Goal: Transaction & Acquisition: Purchase product/service

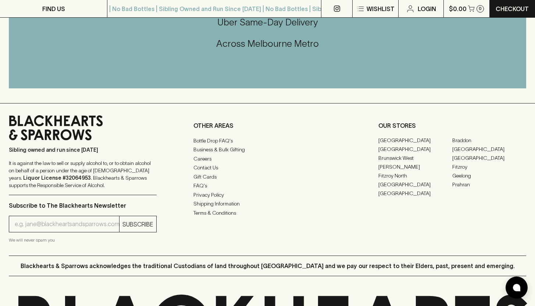
scroll to position [1777, 0]
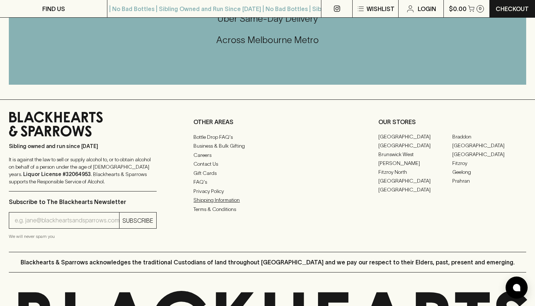
click at [231, 204] on link "Shipping Information" at bounding box center [268, 199] width 148 height 9
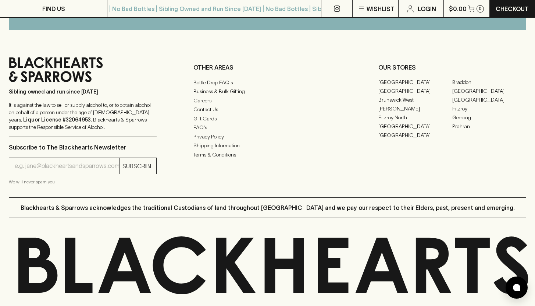
scroll to position [1868, 0]
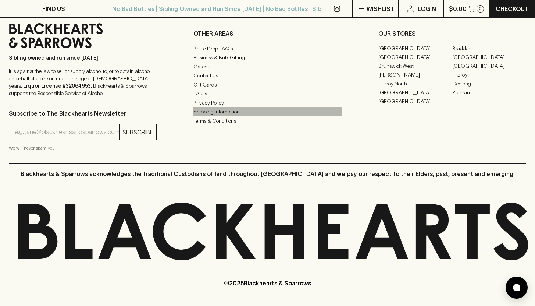
click at [215, 116] on link "Shipping Information" at bounding box center [268, 111] width 148 height 9
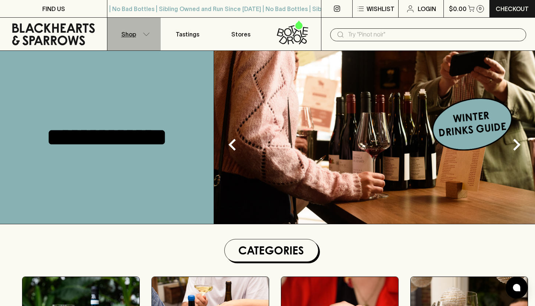
click at [121, 34] on button "Shop" at bounding box center [133, 34] width 53 height 33
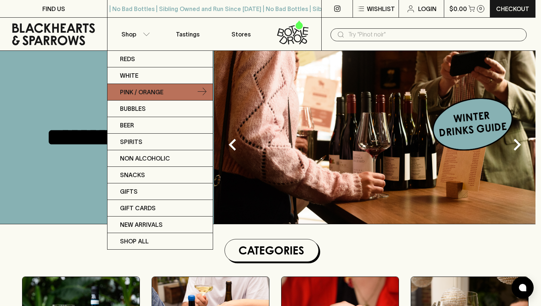
click at [144, 88] on p "Pink / Orange" at bounding box center [141, 92] width 43 height 9
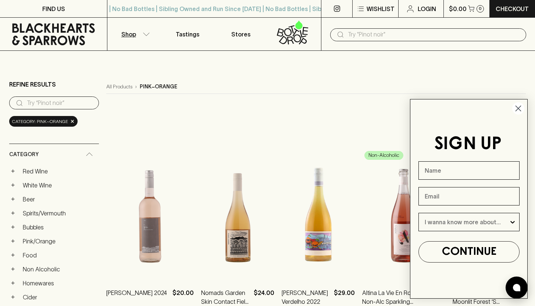
click at [521, 106] on icon "Close dialog" at bounding box center [518, 108] width 5 height 5
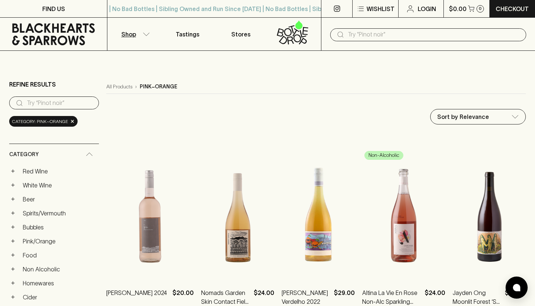
click at [470, 10] on icon "button" at bounding box center [471, 9] width 6 height 6
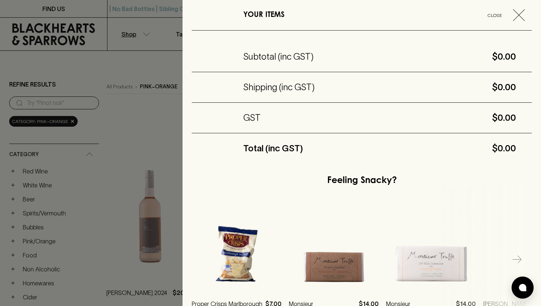
click at [275, 88] on h5 "Shipping (inc GST)" at bounding box center [278, 87] width 71 height 12
click at [158, 62] on div at bounding box center [270, 153] width 541 height 306
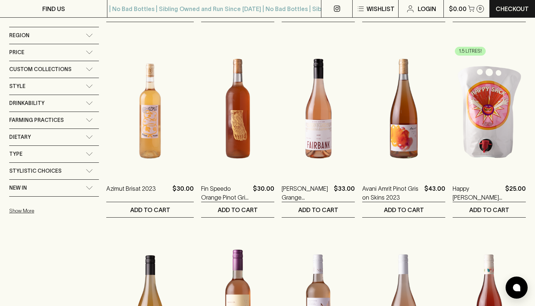
scroll to position [347, 0]
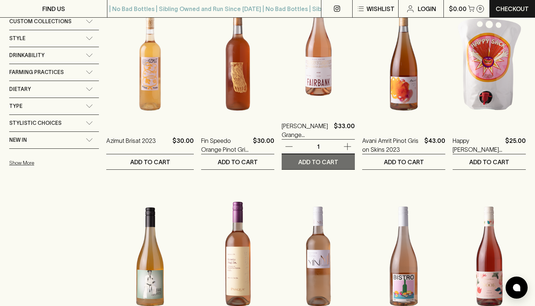
click at [318, 162] on p "ADD TO CART" at bounding box center [318, 161] width 40 height 9
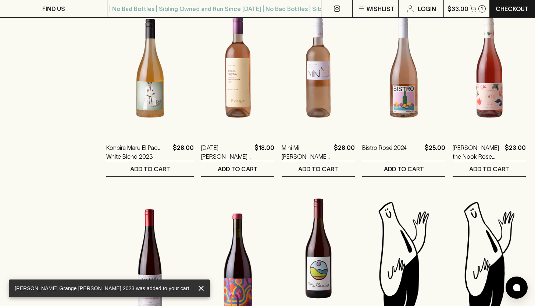
scroll to position [537, 0]
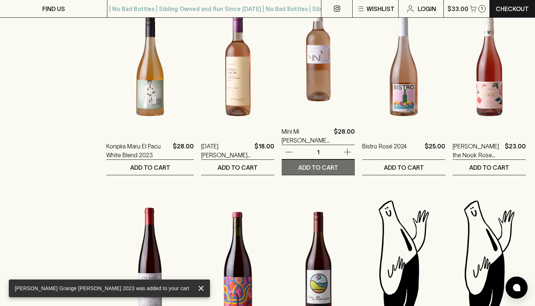
click at [321, 166] on p "ADD TO CART" at bounding box center [318, 167] width 40 height 9
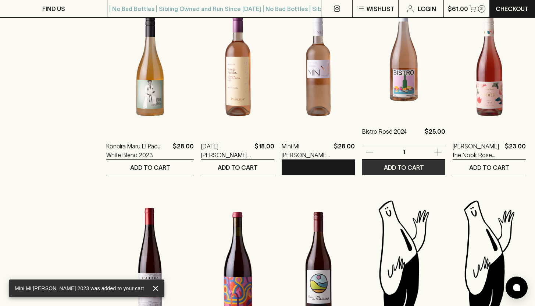
click at [401, 169] on p "ADD TO CART" at bounding box center [404, 167] width 40 height 9
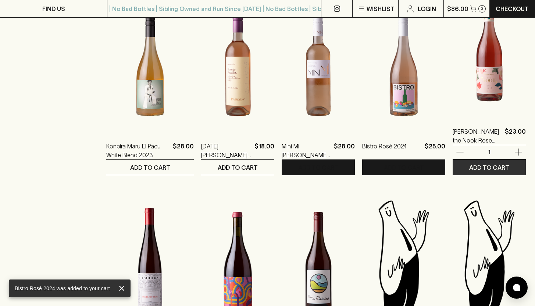
click at [486, 167] on p "ADD TO CART" at bounding box center [490, 167] width 40 height 9
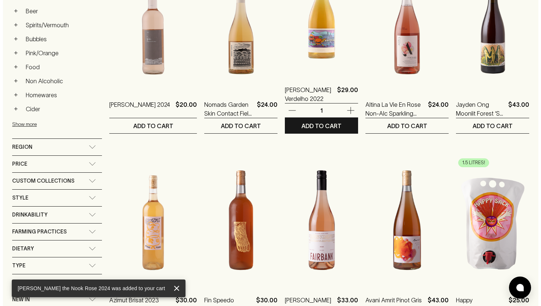
scroll to position [0, 0]
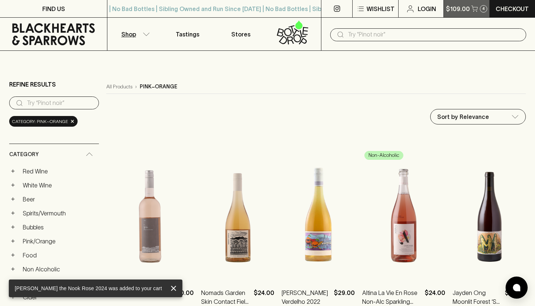
click at [460, 6] on p "$109.00" at bounding box center [458, 8] width 24 height 9
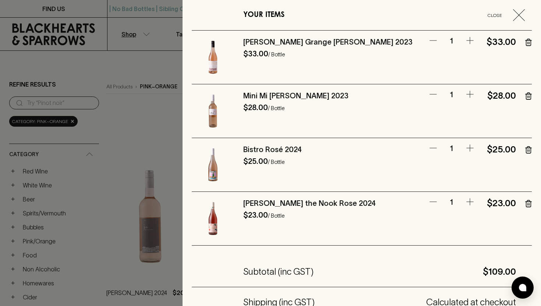
click at [465, 39] on icon "button" at bounding box center [469, 40] width 9 height 9
click at [465, 95] on icon "button" at bounding box center [469, 94] width 9 height 9
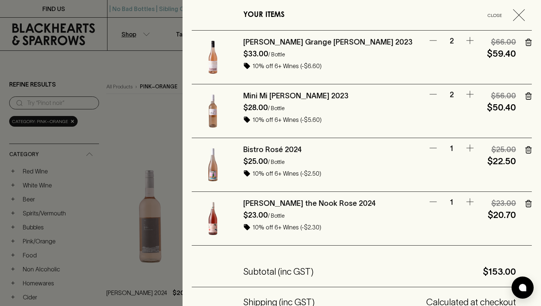
click at [467, 147] on icon "button" at bounding box center [469, 148] width 9 height 9
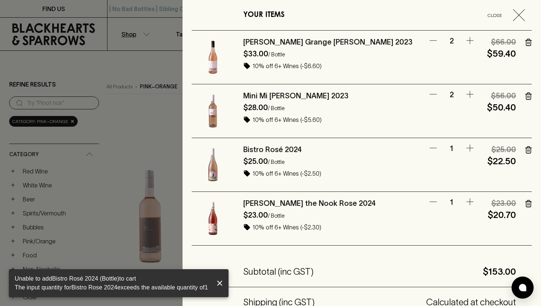
click at [466, 202] on icon "button" at bounding box center [469, 201] width 9 height 9
click at [465, 148] on icon "button" at bounding box center [469, 148] width 9 height 9
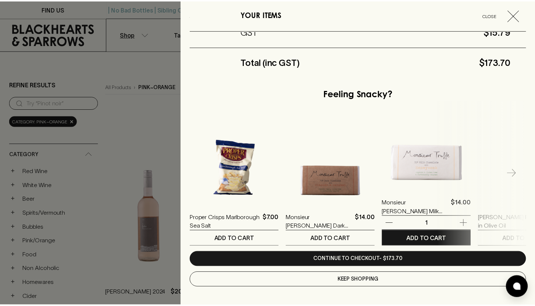
scroll to position [301, 0]
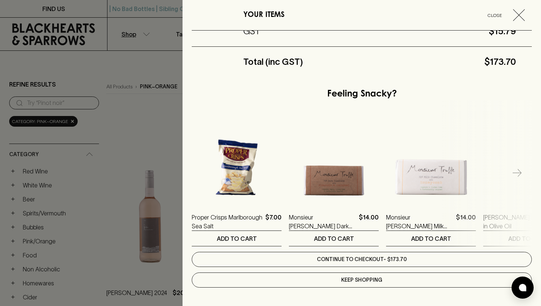
click at [369, 258] on link "Continue to checkout - $173.70" at bounding box center [362, 259] width 340 height 15
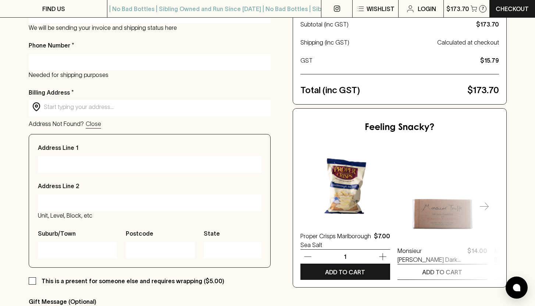
scroll to position [307, 0]
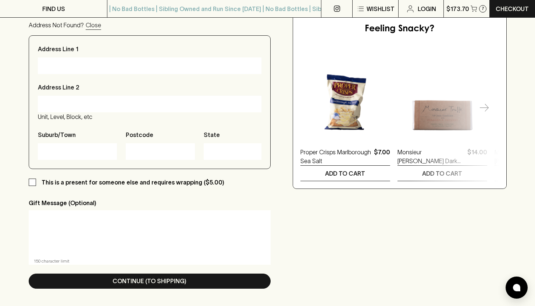
click at [484, 104] on icon "button" at bounding box center [484, 108] width 9 height 9
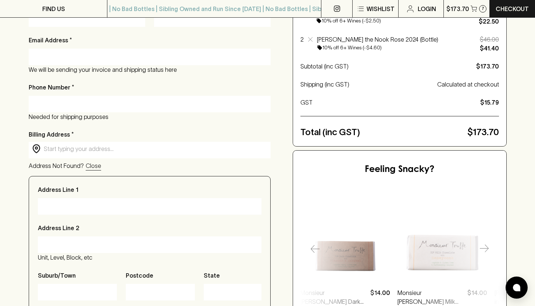
scroll to position [0, 0]
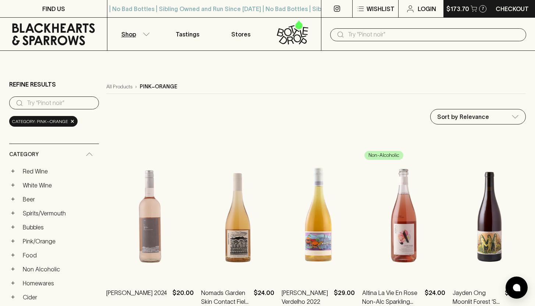
click at [468, 8] on p "$173.70" at bounding box center [458, 8] width 23 height 9
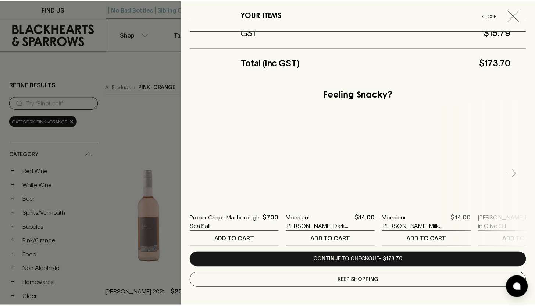
scroll to position [301, 0]
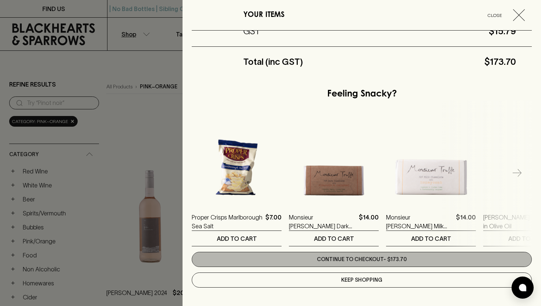
click at [376, 259] on link "Continue to checkout - $173.70" at bounding box center [362, 259] width 340 height 15
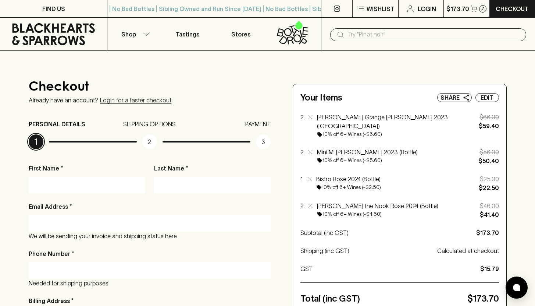
click at [52, 185] on input "First Name *" at bounding box center [87, 185] width 106 height 12
type input "[PERSON_NAME]"
click at [71, 222] on input "Email Address *" at bounding box center [149, 223] width 231 height 12
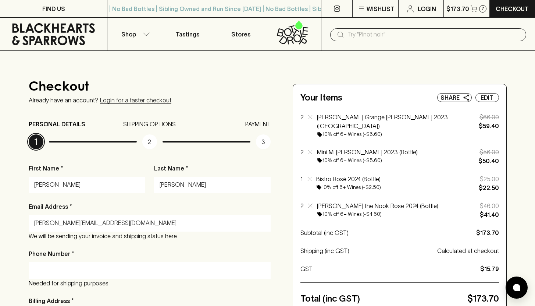
type input "[PERSON_NAME][EMAIL_ADDRESS][DOMAIN_NAME]"
click at [43, 274] on input "Phone Number *" at bounding box center [149, 270] width 231 height 12
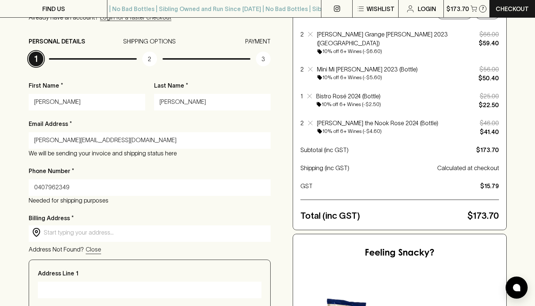
scroll to position [98, 0]
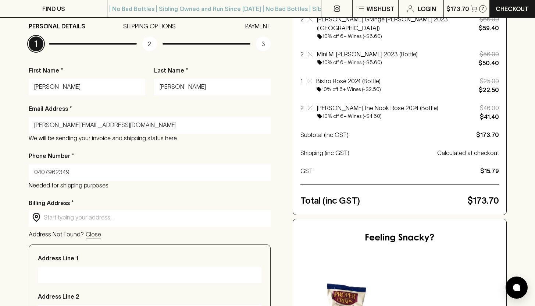
type input "0407962349"
click at [79, 221] on input "text" at bounding box center [156, 217] width 224 height 8
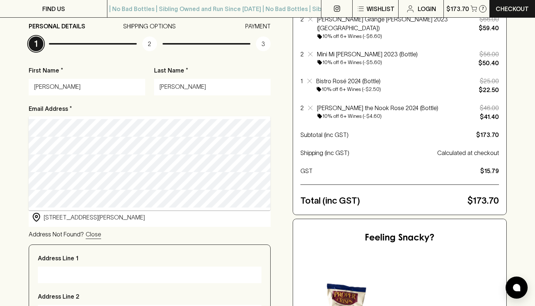
type input "[STREET_ADDRESS][PERSON_NAME]"
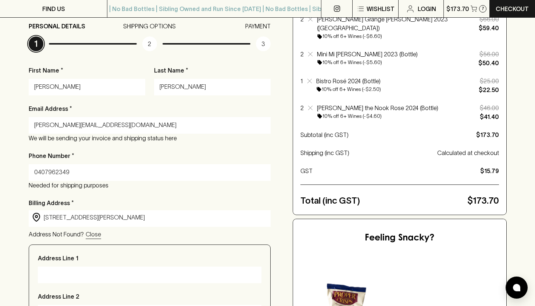
type input "[STREET_ADDRESS][PERSON_NAME]"
type input "Cremorne"
type input "3121"
type input "Victoria"
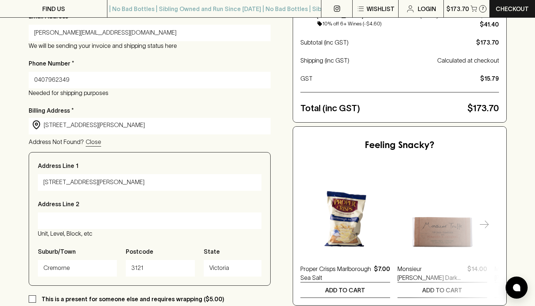
scroll to position [201, 0]
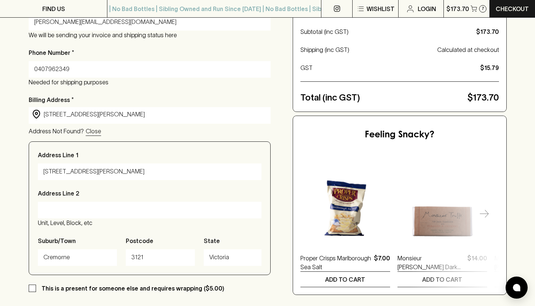
type input "[STREET_ADDRESS][PERSON_NAME]"
click at [107, 211] on input "Address Line 2" at bounding box center [149, 210] width 213 height 12
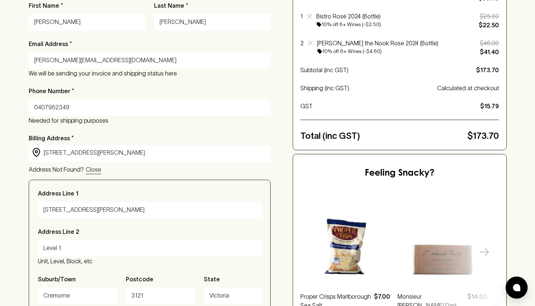
scroll to position [328, 0]
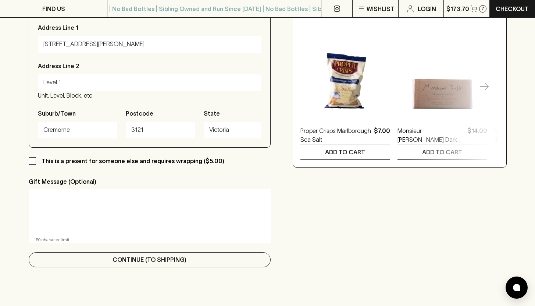
type input "Level 1"
click at [167, 265] on button "Continue (To Shipping)" at bounding box center [150, 259] width 242 height 15
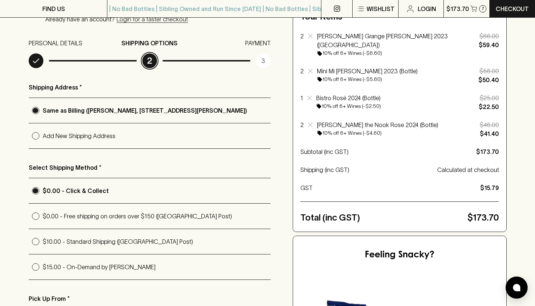
scroll to position [84, 0]
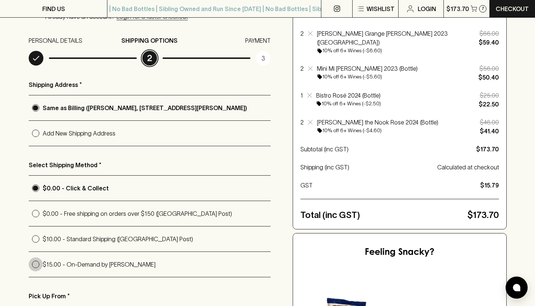
click at [36, 268] on input "$15.00 - On-Demand by [PERSON_NAME]" at bounding box center [36, 264] width 14 height 14
radio input "true"
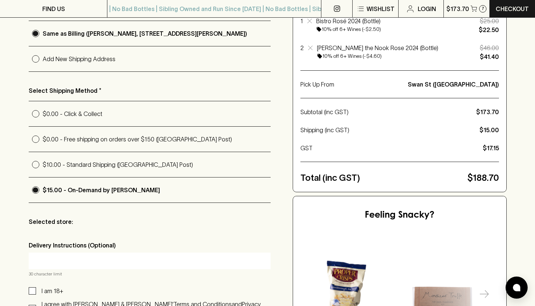
scroll to position [250, 0]
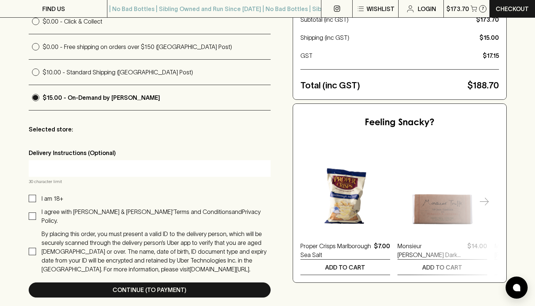
click at [74, 131] on p "Selected store:" at bounding box center [150, 129] width 242 height 9
click at [75, 167] on input "text" at bounding box center [149, 168] width 231 height 12
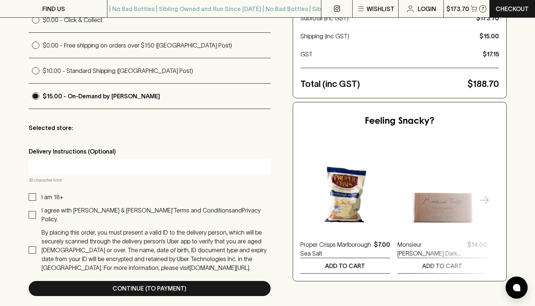
scroll to position [252, 0]
click at [36, 21] on input "$0.00 - Click & Collect" at bounding box center [36, 20] width 14 height 14
radio input "true"
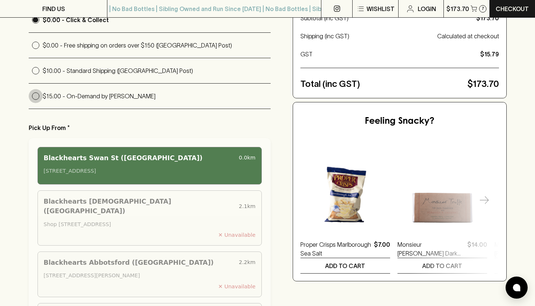
click at [33, 101] on input "$15.00 - On-Demand by [PERSON_NAME]" at bounding box center [36, 96] width 14 height 14
radio input "true"
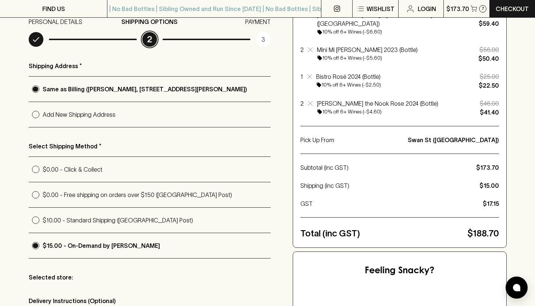
scroll to position [0, 0]
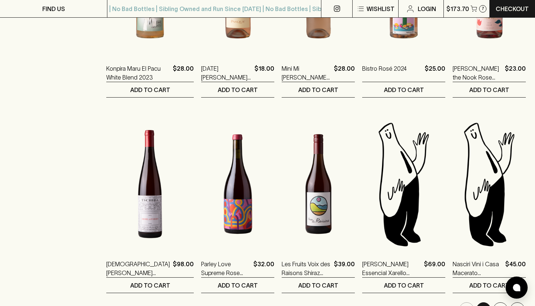
scroll to position [491, 0]
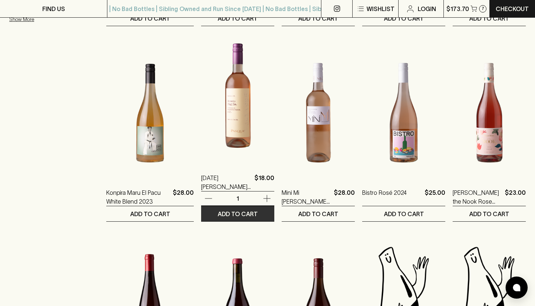
click at [233, 213] on p "ADD TO CART" at bounding box center [238, 213] width 40 height 9
click at [263, 199] on icon "button" at bounding box center [267, 198] width 9 height 9
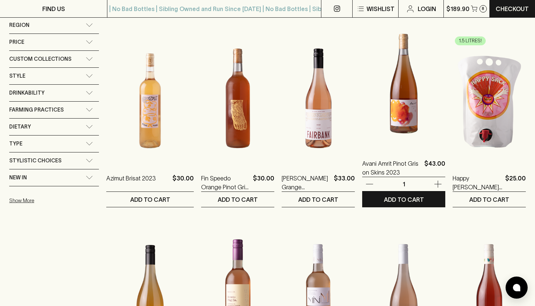
scroll to position [309, 0]
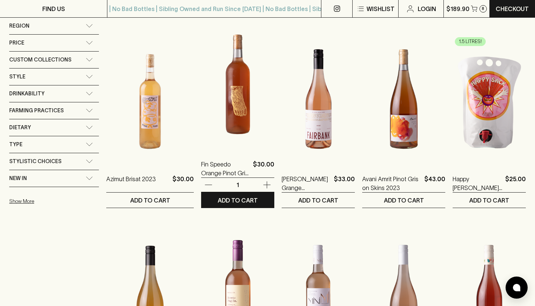
click at [234, 131] on img at bounding box center [237, 84] width 73 height 129
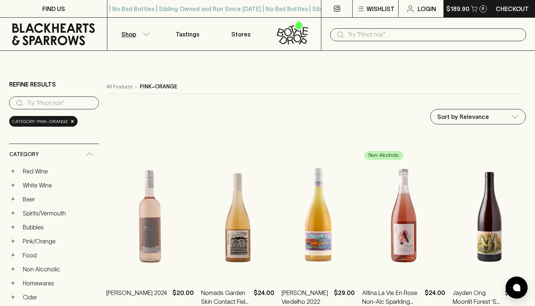
click at [459, 5] on p "$189.90" at bounding box center [458, 8] width 23 height 9
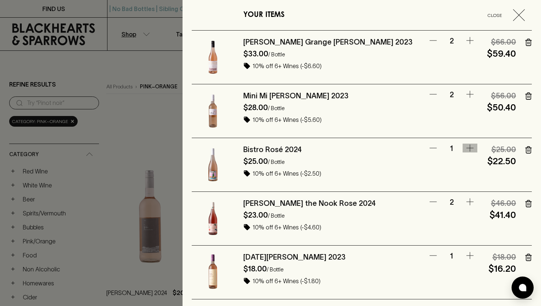
click at [465, 146] on icon "button" at bounding box center [469, 148] width 9 height 9
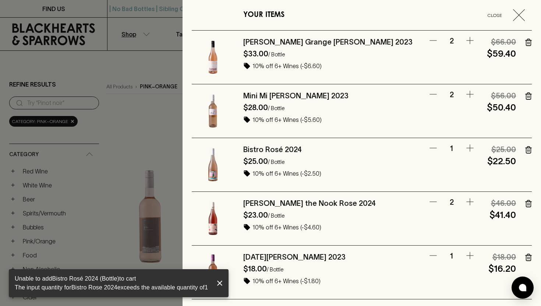
click at [465, 253] on icon "button" at bounding box center [469, 255] width 9 height 9
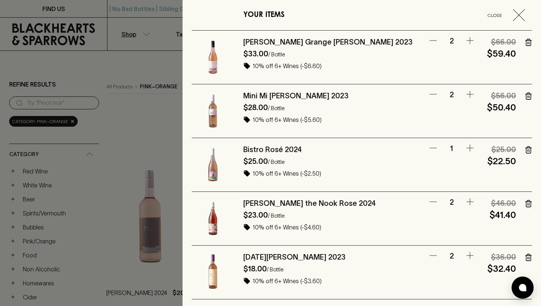
click at [528, 42] on div "YOUR ITEMS Close [PERSON_NAME] Grange [PERSON_NAME] 2023 $33.00 / Bottle 10% of…" at bounding box center [362, 153] width 358 height 306
click at [525, 42] on icon "button" at bounding box center [528, 42] width 7 height 7
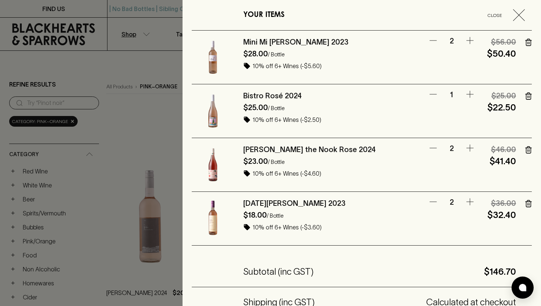
click at [466, 40] on icon "button" at bounding box center [469, 40] width 7 height 7
click at [466, 146] on icon "button" at bounding box center [469, 148] width 9 height 9
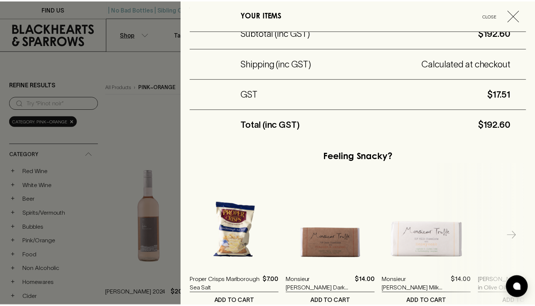
scroll to position [301, 0]
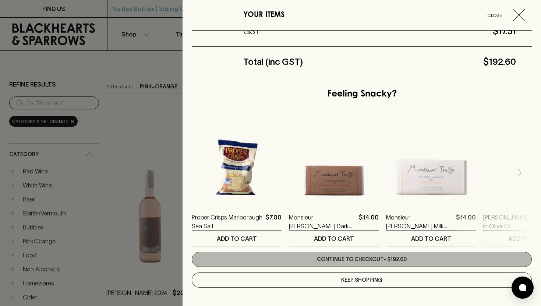
click at [392, 262] on link "Continue to checkout - $192.60" at bounding box center [362, 259] width 340 height 15
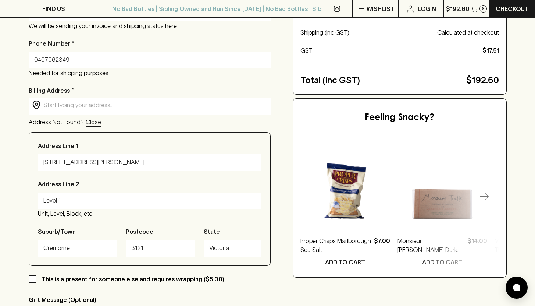
scroll to position [211, 0]
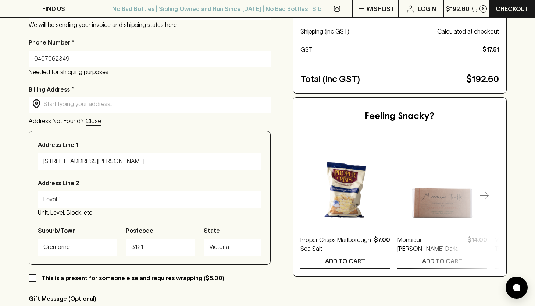
click at [91, 201] on input "Level 1" at bounding box center [149, 200] width 213 height 12
click at [44, 202] on input "Level 1" at bounding box center [149, 200] width 213 height 12
drag, startPoint x: 168, startPoint y: 201, endPoint x: 87, endPoint y: 197, distance: 80.7
click at [87, 197] on input "TABOO - Level 1 - Please buzz and be let in" at bounding box center [149, 200] width 213 height 12
type input "TABOO - Level 1 - Please buzz and be let in"
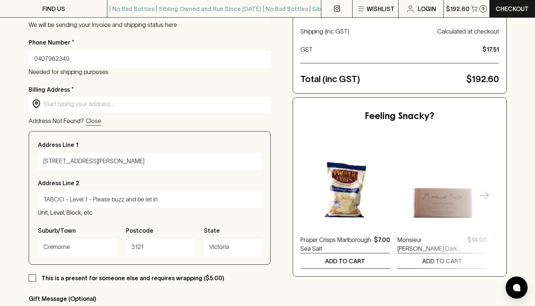
click at [280, 128] on div "Checkout Already have an account? Login for a faster checkout PERSONAL DETAILS …" at bounding box center [268, 131] width 478 height 524
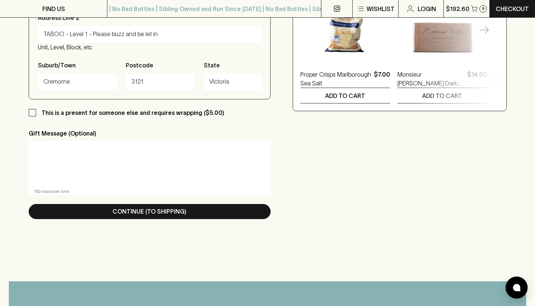
scroll to position [377, 0]
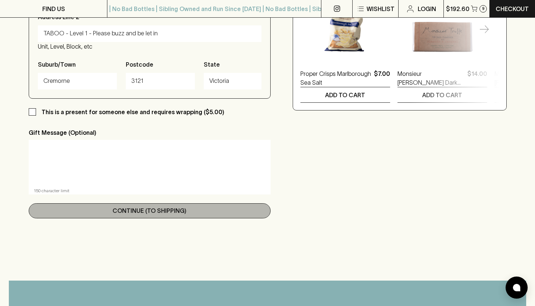
click at [159, 213] on p "Continue (To Shipping)" at bounding box center [150, 210] width 74 height 9
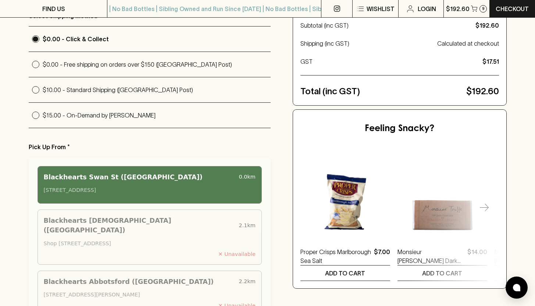
scroll to position [114, 0]
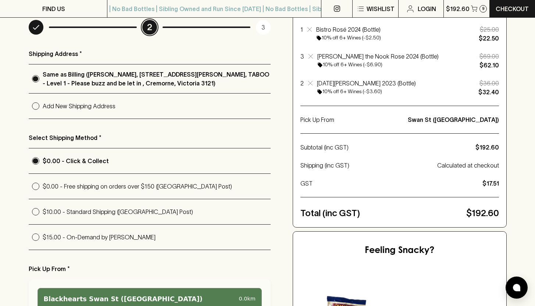
click at [31, 235] on input "$15.00 - On-Demand by [PERSON_NAME]" at bounding box center [36, 237] width 14 height 14
radio input "true"
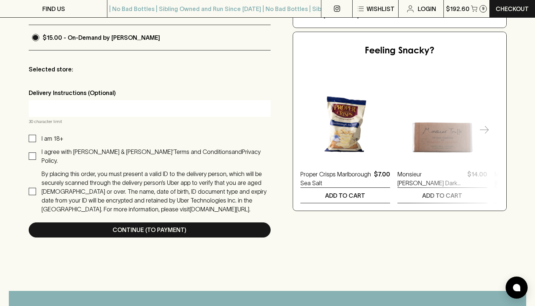
scroll to position [322, 0]
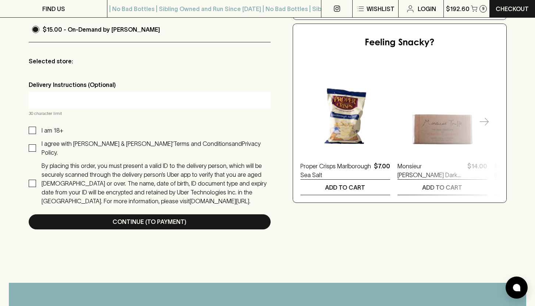
click at [96, 98] on input "text" at bounding box center [149, 100] width 231 height 12
type input "P"
type input "B"
type input "Buzz TABOO at front door"
click at [34, 130] on input "I am 18+" at bounding box center [32, 130] width 7 height 7
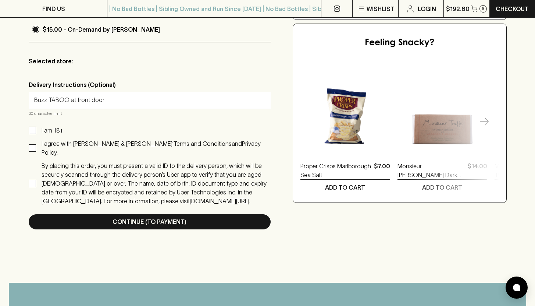
checkbox input "true"
click at [34, 144] on input "I agree with [PERSON_NAME] & [PERSON_NAME]’ Terms and Conditions and Privacy Po…" at bounding box center [32, 147] width 7 height 7
checkbox input "true"
click at [31, 180] on input "By placing this order, you must present a valid ID to the delivery person, whic…" at bounding box center [32, 183] width 7 height 7
checkbox input "true"
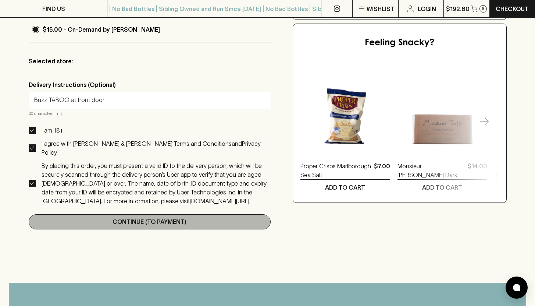
click at [170, 217] on p "Continue (To Payment)" at bounding box center [150, 221] width 74 height 9
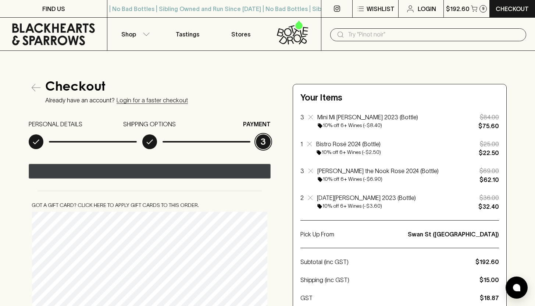
click at [193, 170] on div "@import url(//[DOMAIN_NAME][URL]) ••••••" at bounding box center [203, 171] width 145 height 11
